Goal: Find contact information: Find contact information

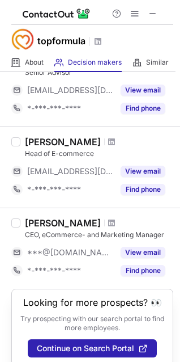
scroll to position [100, 0]
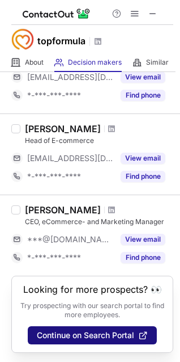
click at [102, 337] on span "Continue on Search Portal" at bounding box center [86, 335] width 98 height 9
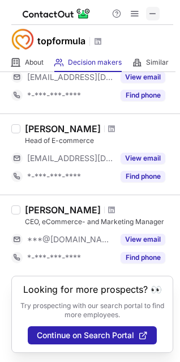
click at [74, 14] on img at bounding box center [57, 14] width 68 height 14
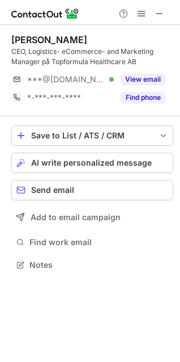
scroll to position [257, 180]
drag, startPoint x: 157, startPoint y: 19, endPoint x: 132, endPoint y: 29, distance: 26.4
click at [157, 18] on span at bounding box center [159, 13] width 9 height 9
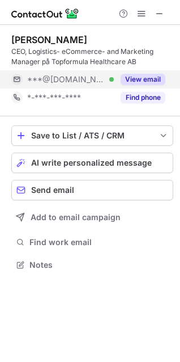
click at [147, 79] on button "View email" at bounding box center [143, 79] width 45 height 11
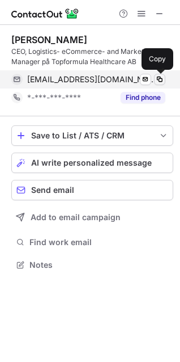
click at [160, 79] on span at bounding box center [159, 79] width 9 height 9
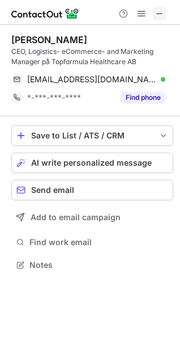
click at [160, 10] on span at bounding box center [159, 13] width 9 height 9
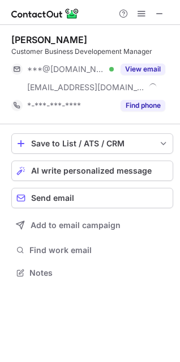
scroll to position [265, 180]
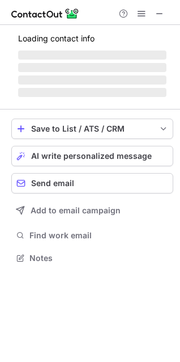
scroll to position [247, 180]
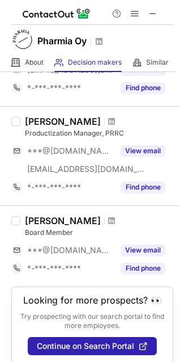
scroll to position [795, 0]
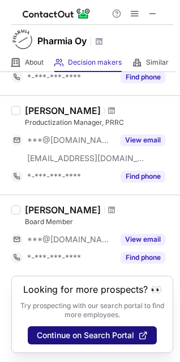
click at [70, 333] on span "Continue on Search Portal" at bounding box center [86, 335] width 98 height 9
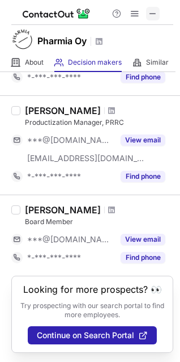
click at [147, 8] on button at bounding box center [153, 14] width 14 height 14
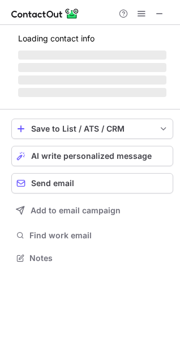
scroll to position [265, 180]
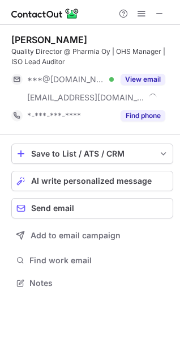
scroll to position [275, 180]
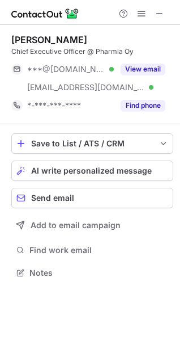
scroll to position [265, 180]
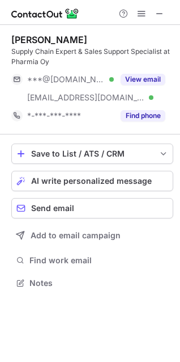
scroll to position [275, 180]
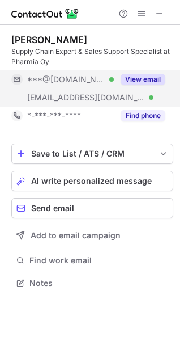
click at [137, 79] on button "View email" at bounding box center [143, 79] width 45 height 11
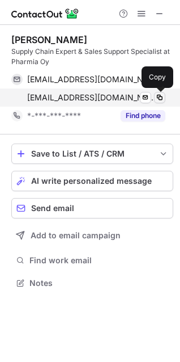
click at [163, 96] on span at bounding box center [159, 97] width 9 height 9
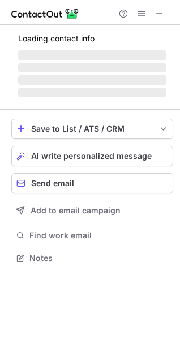
scroll to position [265, 180]
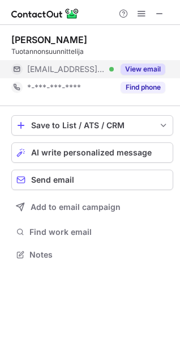
click at [147, 70] on button "View email" at bounding box center [143, 69] width 45 height 11
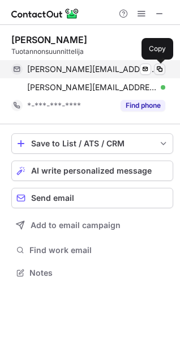
click at [162, 69] on span at bounding box center [159, 69] width 9 height 9
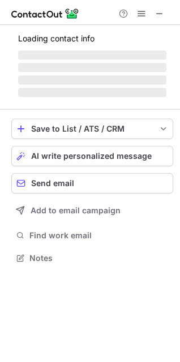
scroll to position [247, 180]
